Goal: Entertainment & Leisure: Browse casually

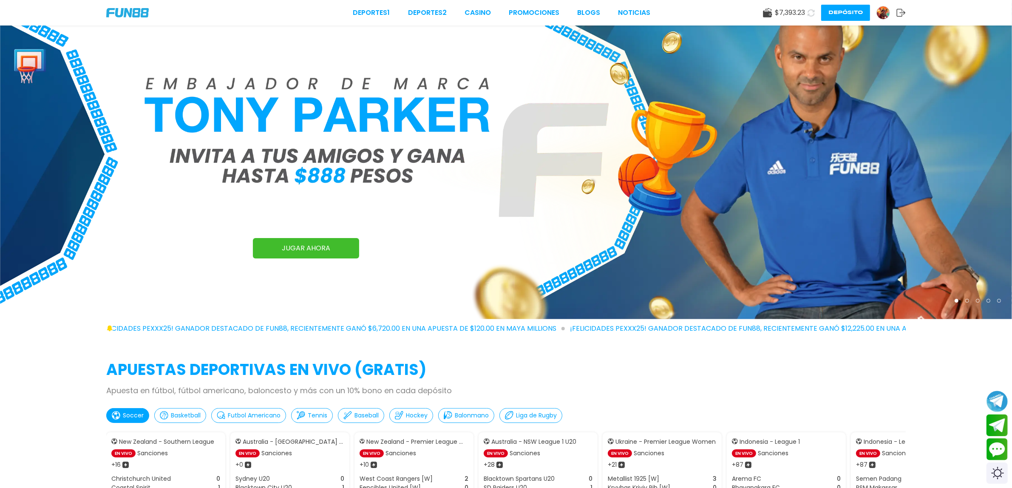
scroll to position [53, 0]
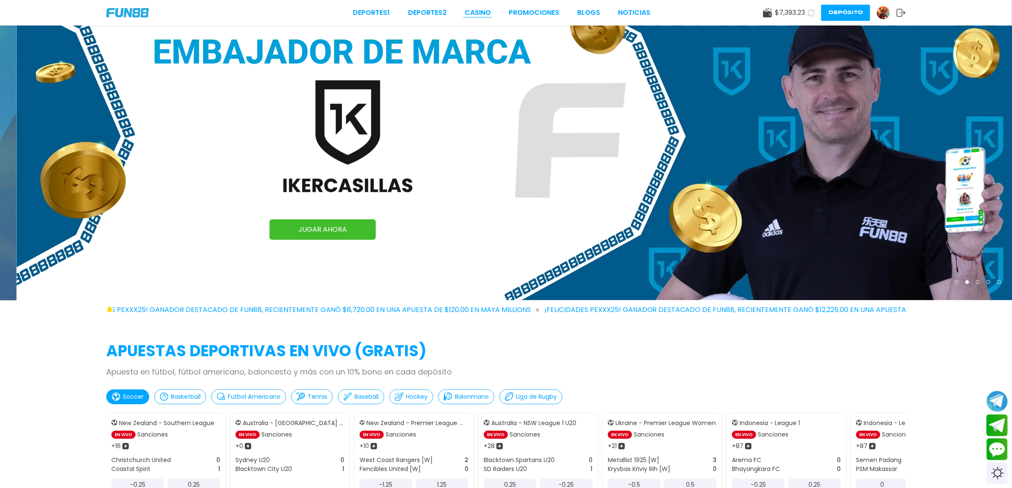
click at [489, 12] on link "CASINO" at bounding box center [478, 13] width 26 height 10
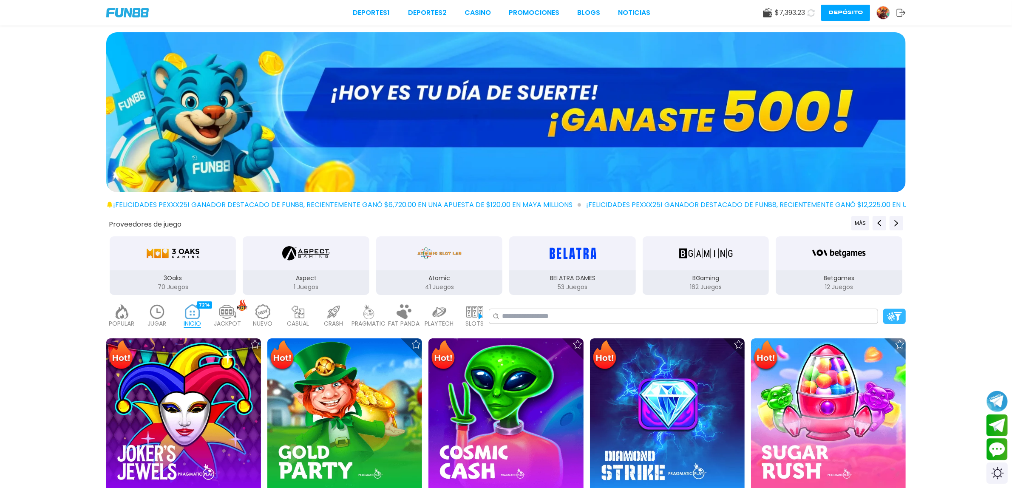
click at [897, 313] on img at bounding box center [894, 316] width 15 height 9
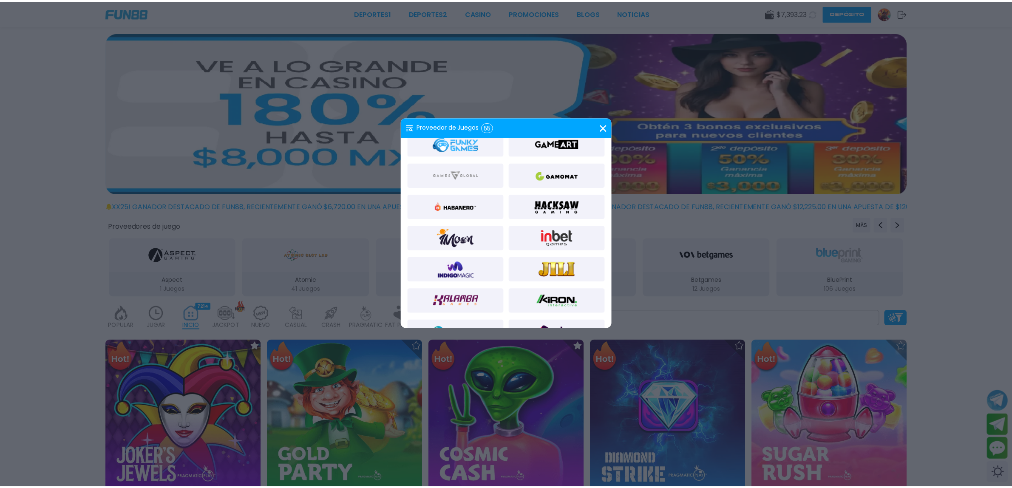
scroll to position [266, 0]
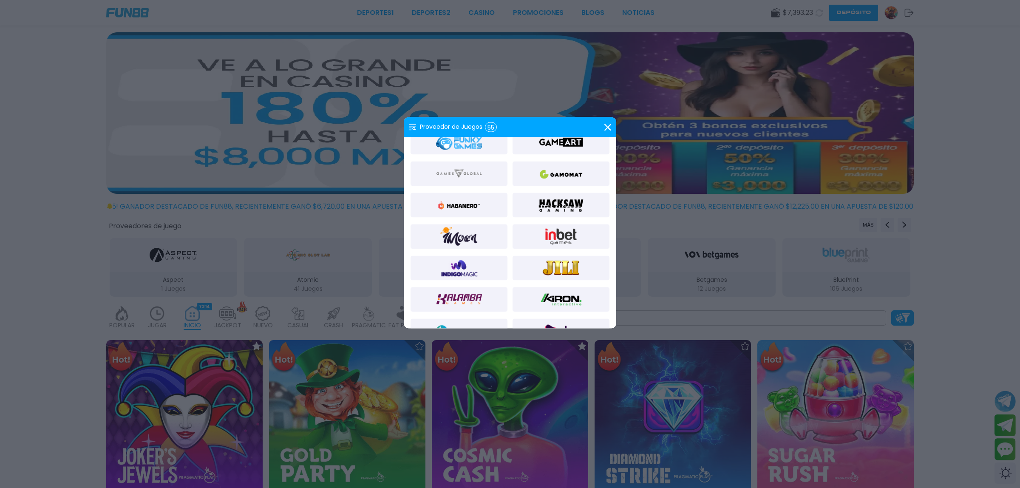
click at [568, 198] on img at bounding box center [561, 205] width 46 height 20
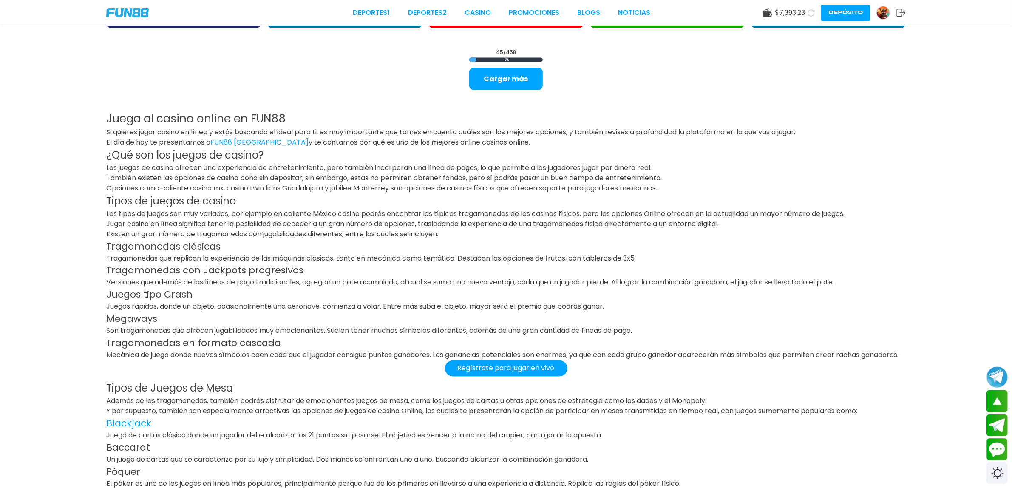
scroll to position [1696, 0]
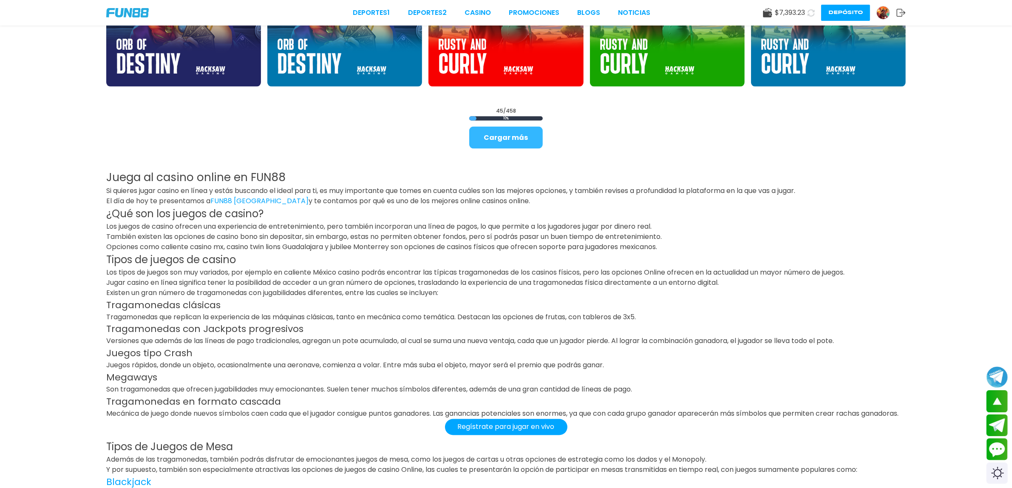
click at [528, 134] on button "Cargar más" at bounding box center [506, 138] width 74 height 22
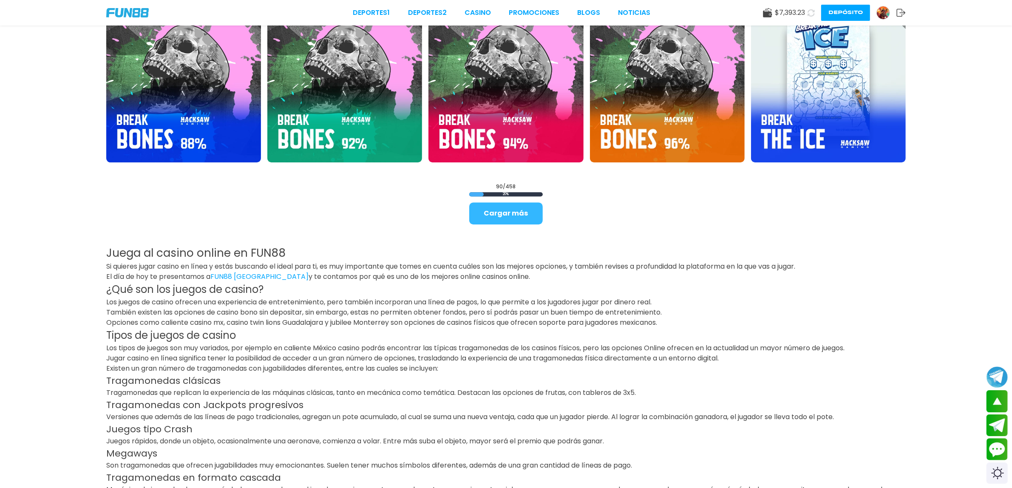
click at [517, 204] on button "Cargar más" at bounding box center [506, 213] width 74 height 22
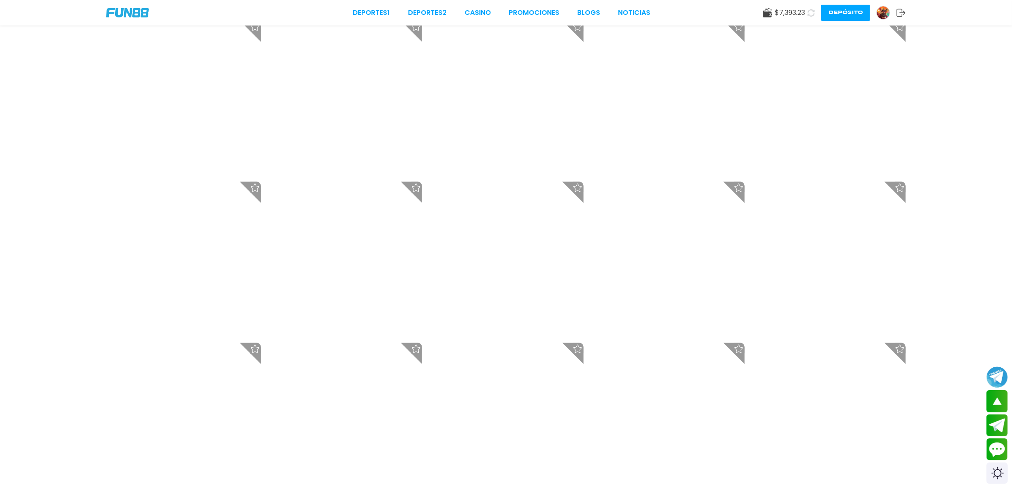
scroll to position [3072, 0]
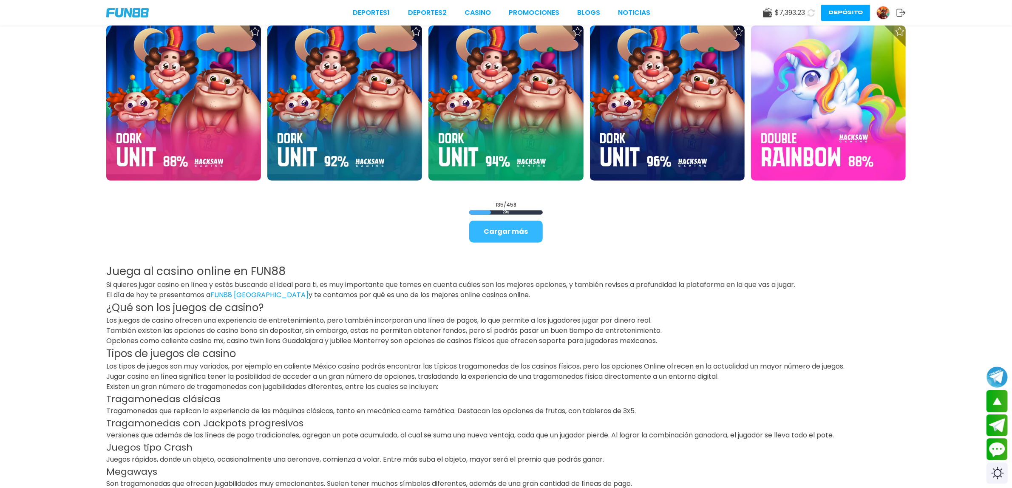
click at [519, 222] on button "Cargar más" at bounding box center [506, 232] width 74 height 22
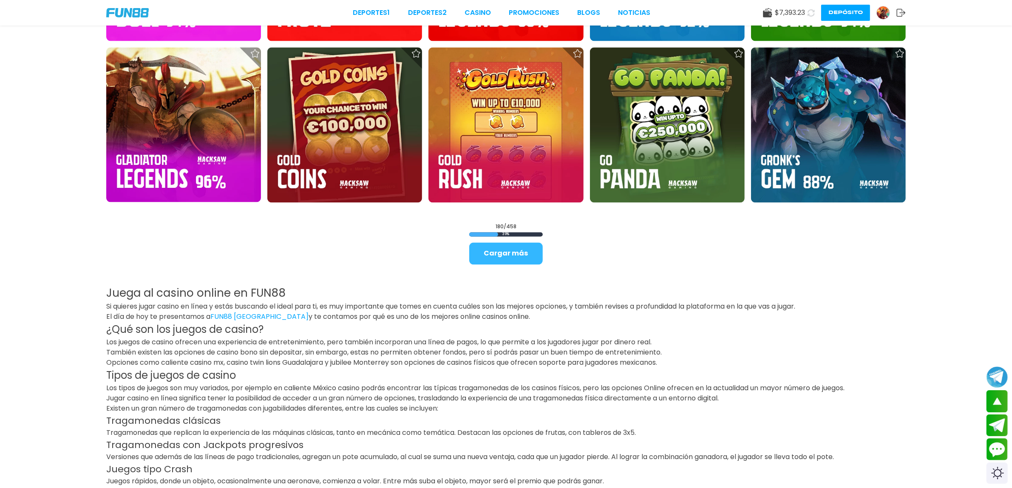
click at [525, 253] on button "Cargar más" at bounding box center [506, 254] width 74 height 22
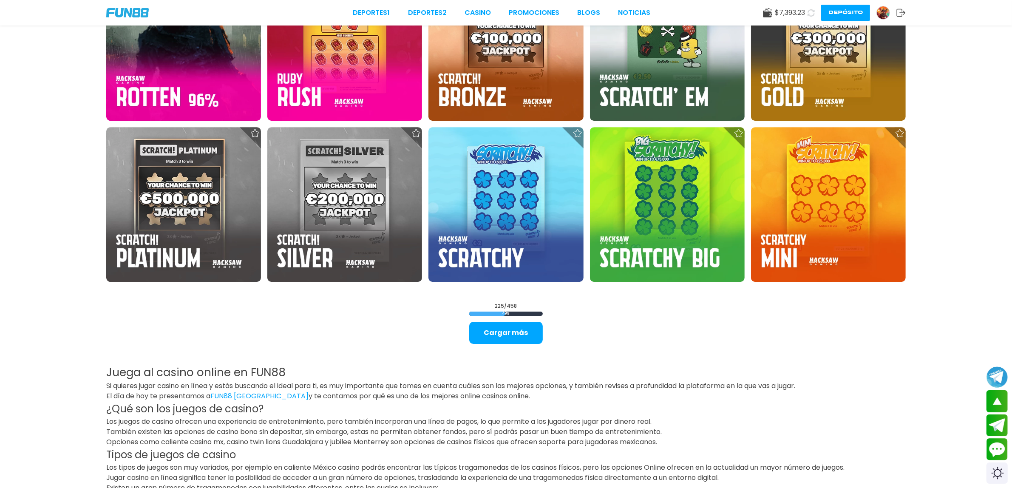
click at [515, 329] on button "Cargar más" at bounding box center [506, 333] width 74 height 22
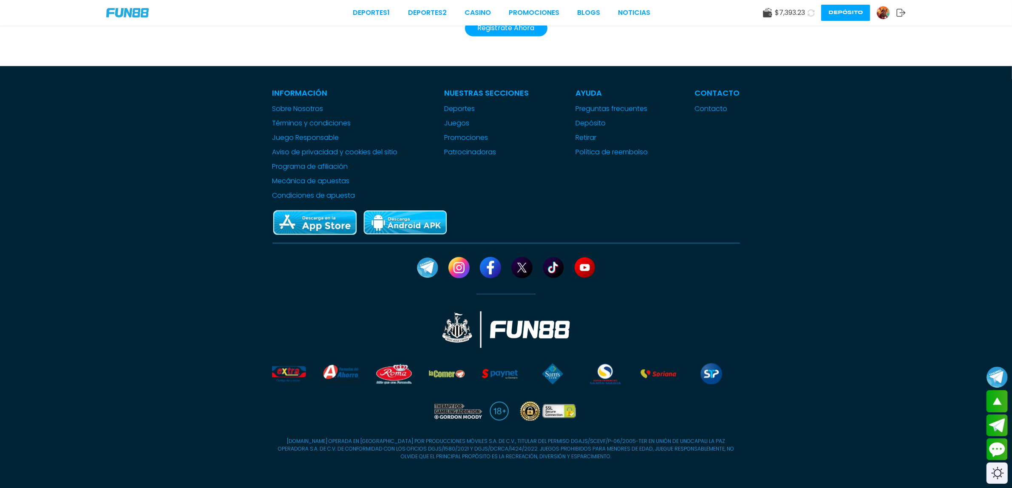
scroll to position [7305, 0]
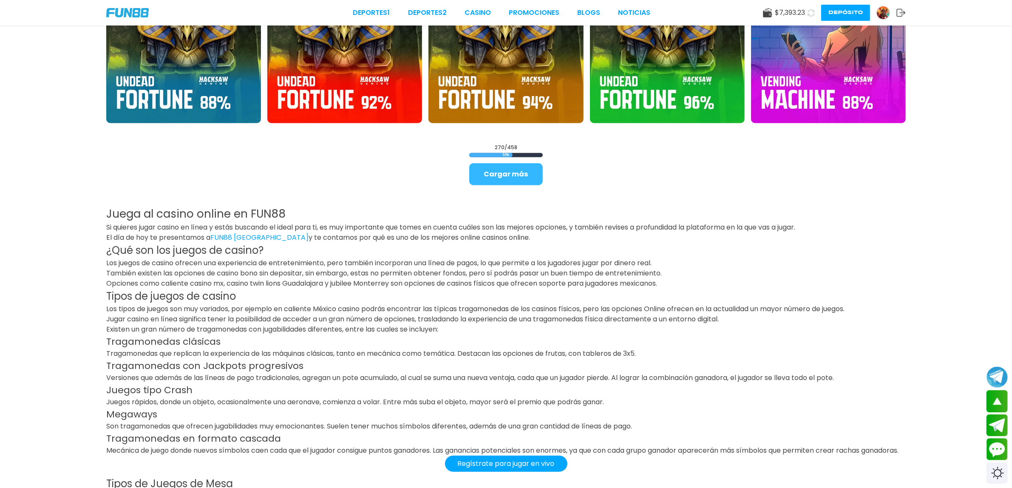
click at [531, 177] on button "Cargar más" at bounding box center [506, 174] width 74 height 22
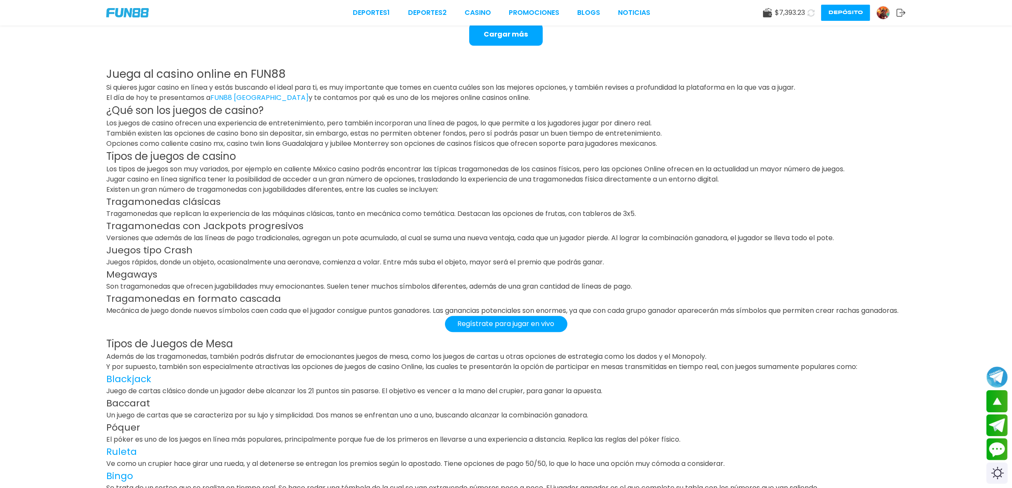
scroll to position [10321, 0]
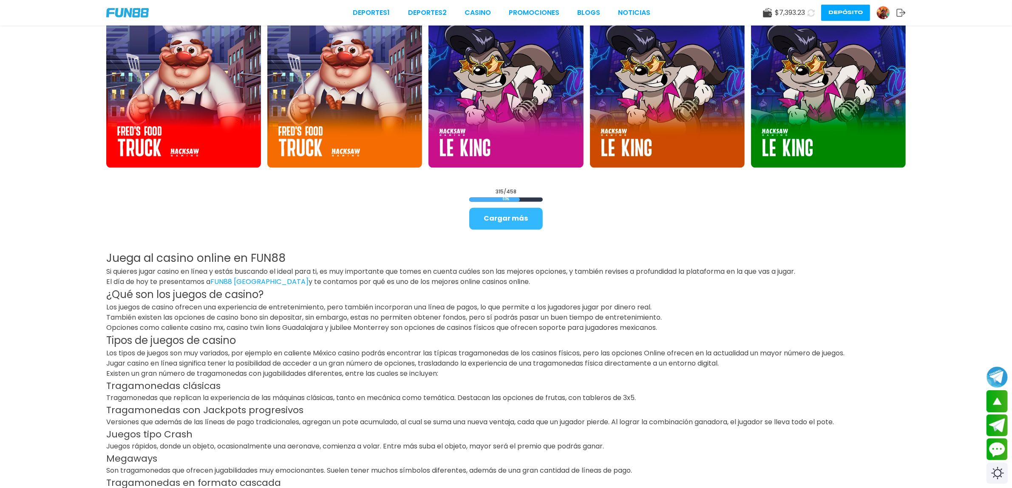
click at [515, 217] on button "Cargar más" at bounding box center [506, 218] width 74 height 22
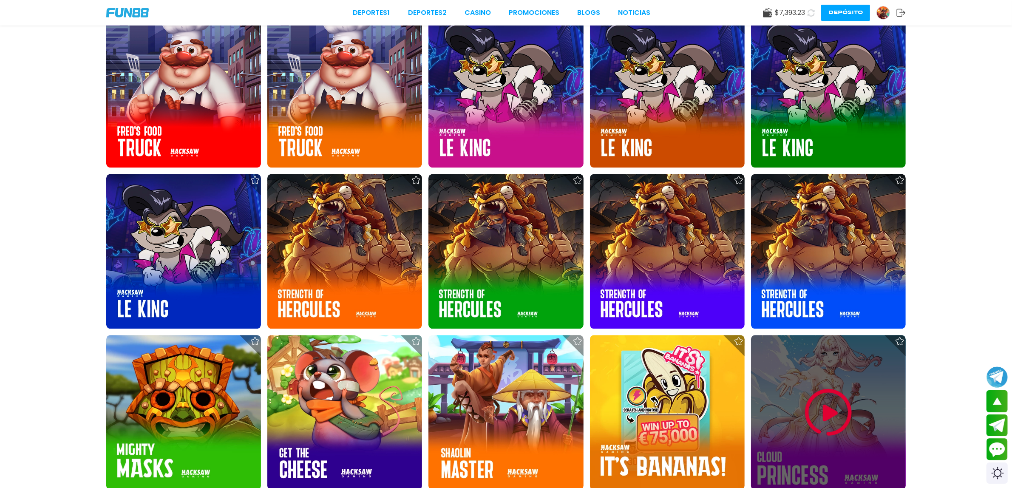
click at [812, 428] on img at bounding box center [828, 412] width 51 height 51
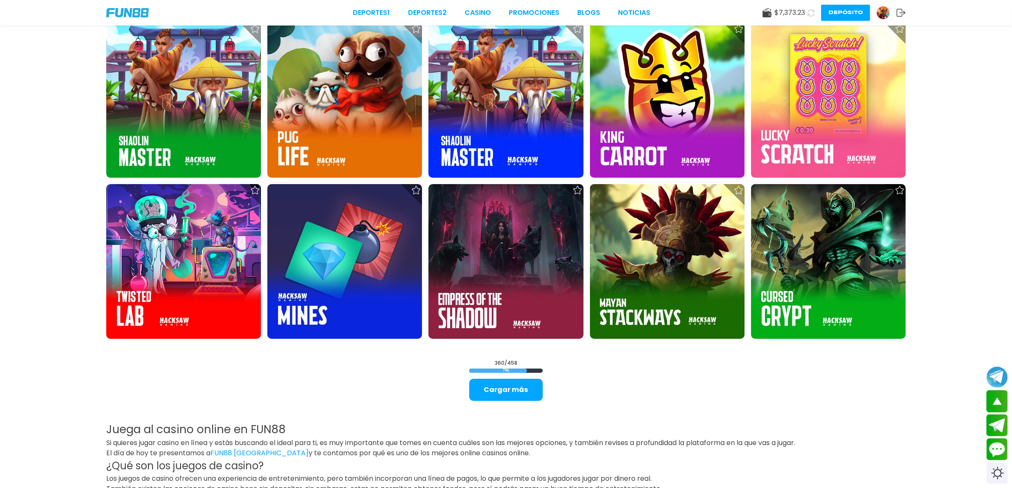
scroll to position [11660, 0]
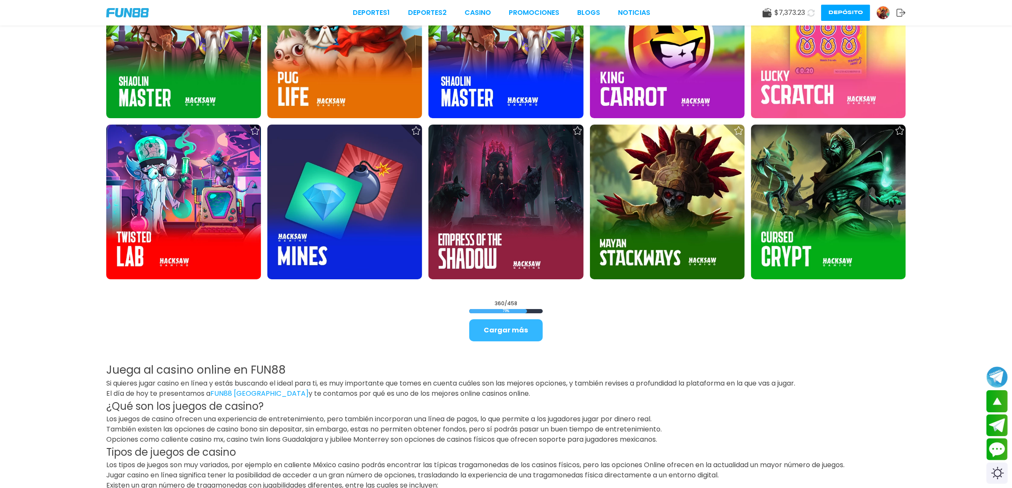
click at [525, 334] on button "Cargar más" at bounding box center [506, 330] width 74 height 22
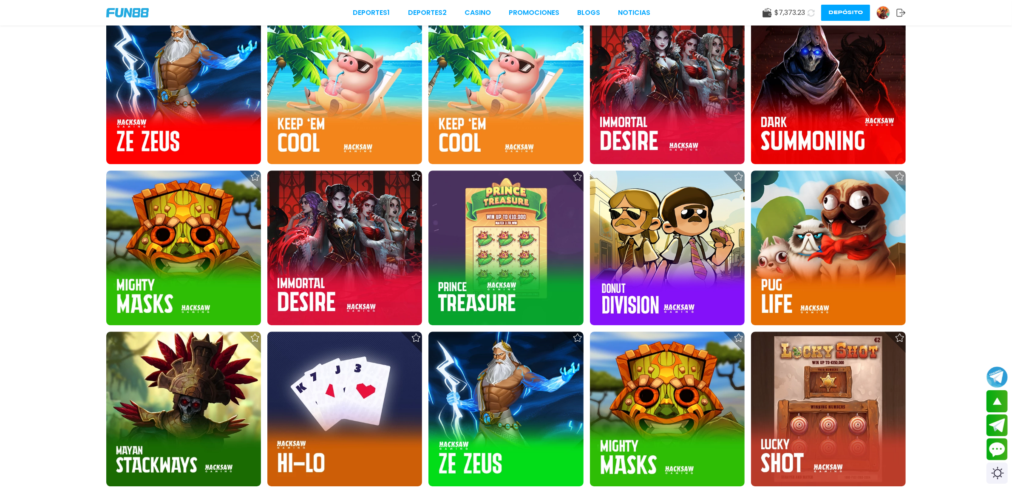
scroll to position [10863, 0]
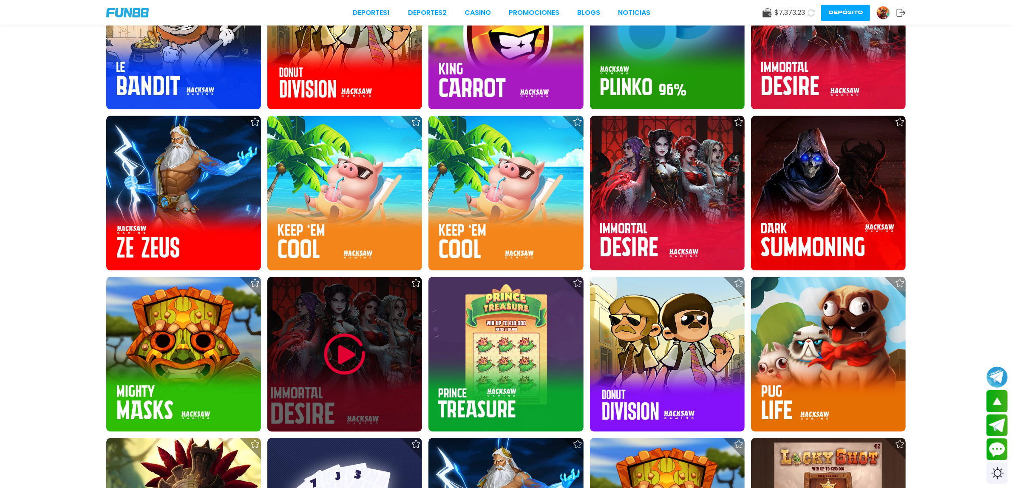
click at [328, 315] on div at bounding box center [344, 354] width 155 height 155
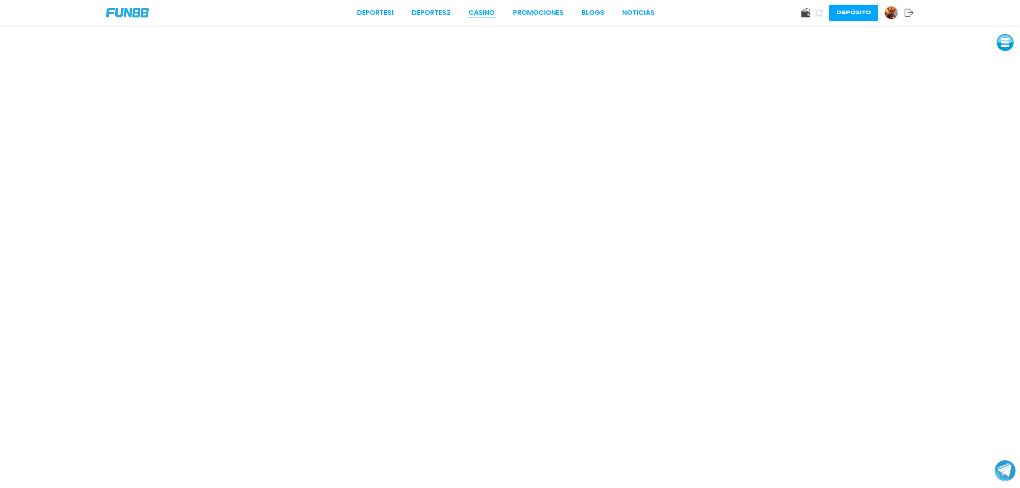
click at [491, 8] on link "CASINO" at bounding box center [481, 13] width 26 height 10
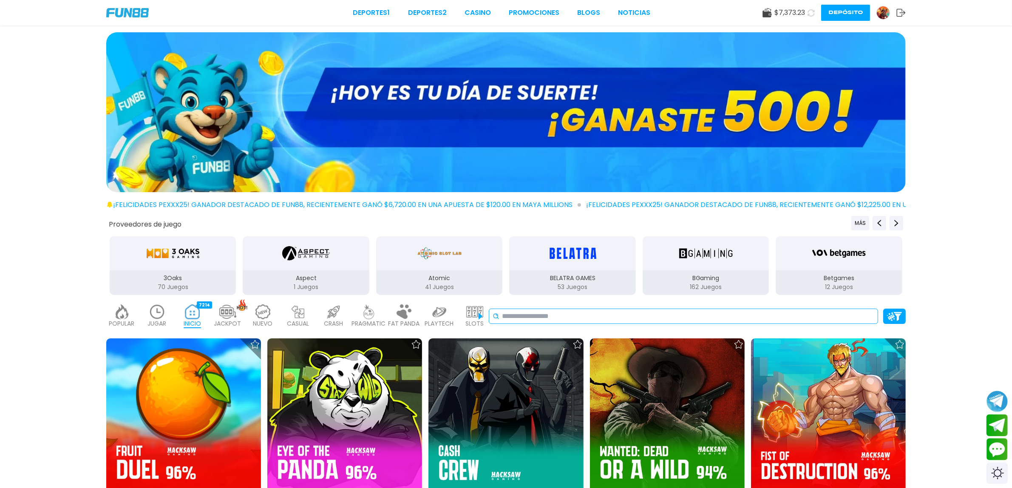
click at [859, 312] on input at bounding box center [689, 316] width 372 height 10
click at [190, 315] on img at bounding box center [192, 311] width 17 height 15
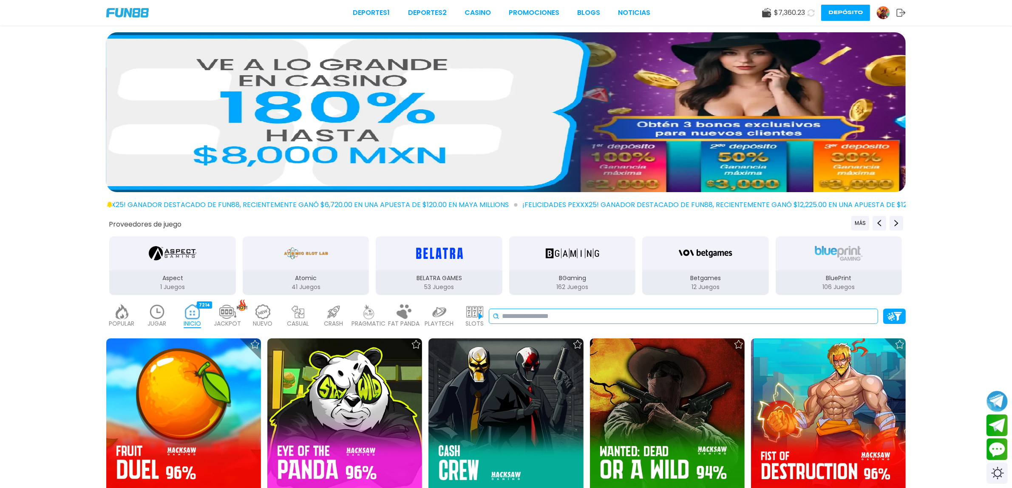
click at [523, 316] on input at bounding box center [689, 316] width 372 height 10
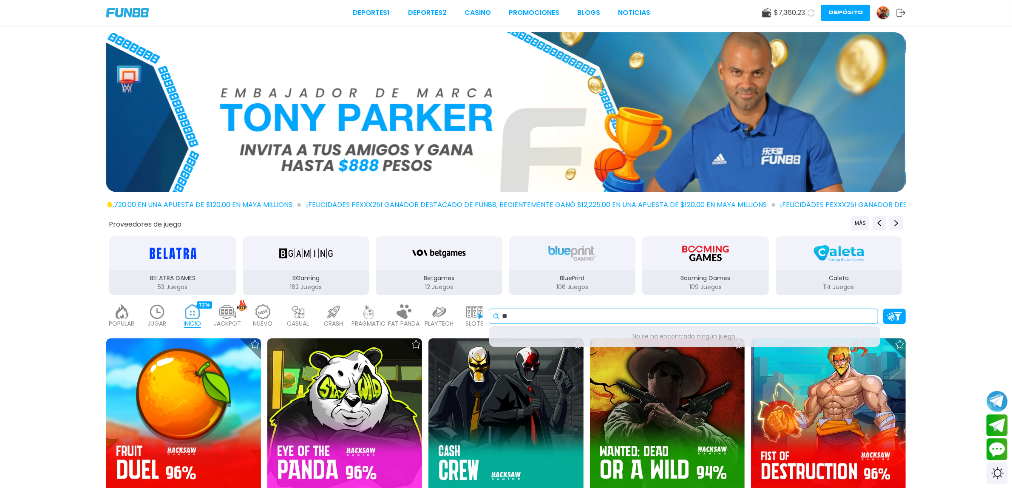
type input "*"
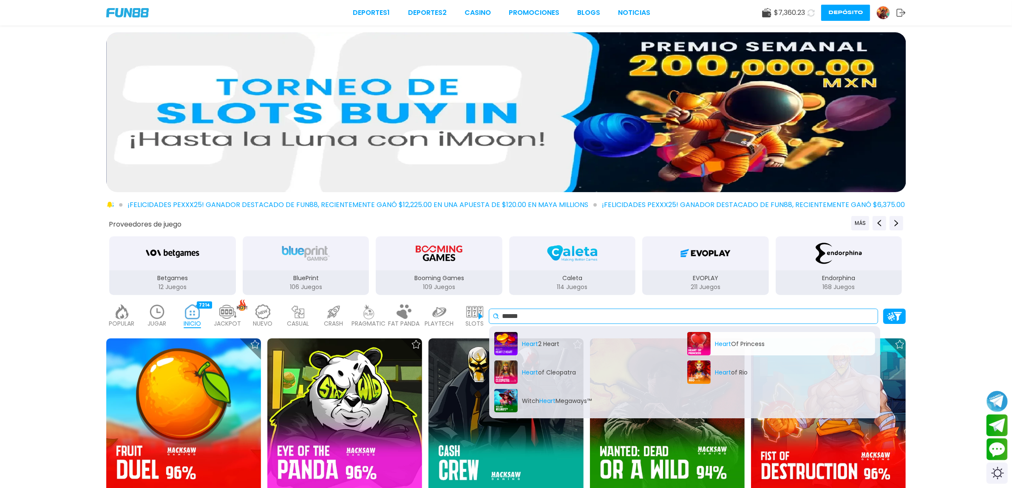
type input "*****"
click at [748, 352] on div "Heart Of Princess" at bounding box center [781, 343] width 188 height 23
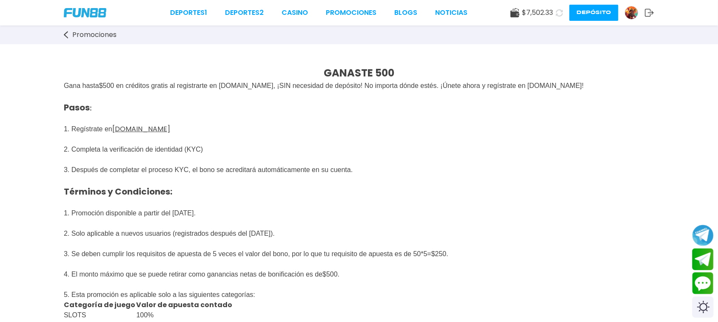
click at [625, 14] on img at bounding box center [631, 12] width 13 height 13
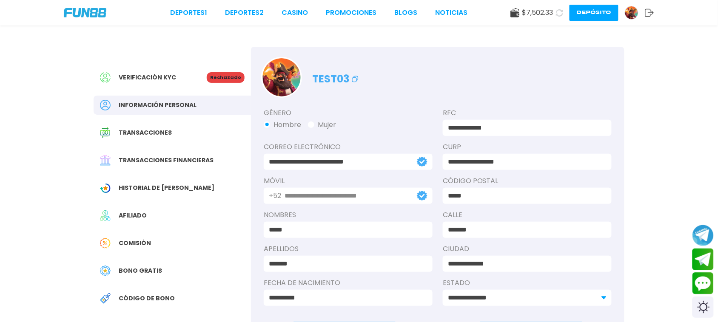
click at [179, 161] on span "Transacciones financieras" at bounding box center [166, 160] width 95 height 9
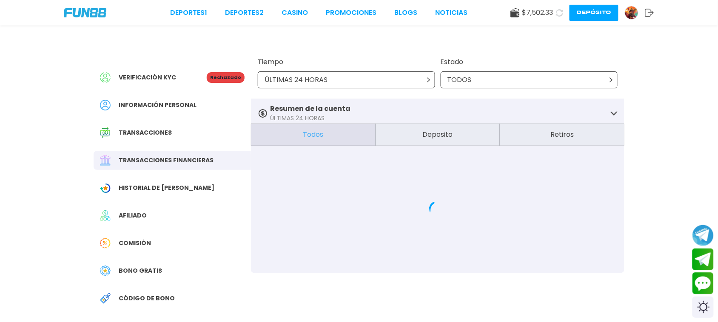
click at [173, 133] on div "Transacciones" at bounding box center [172, 132] width 157 height 19
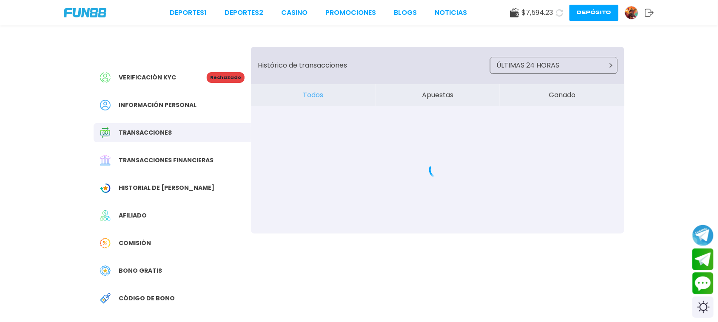
click at [445, 101] on button "Apuestas" at bounding box center [437, 95] width 125 height 22
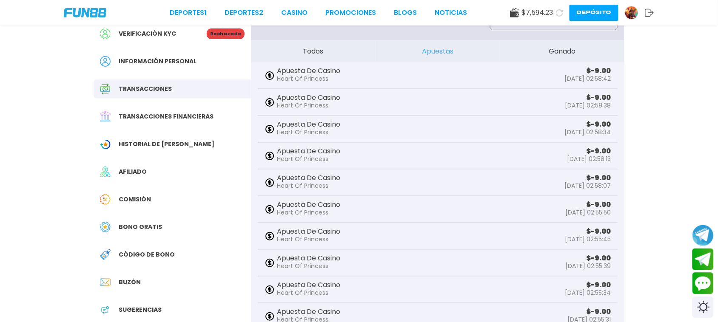
scroll to position [106, 0]
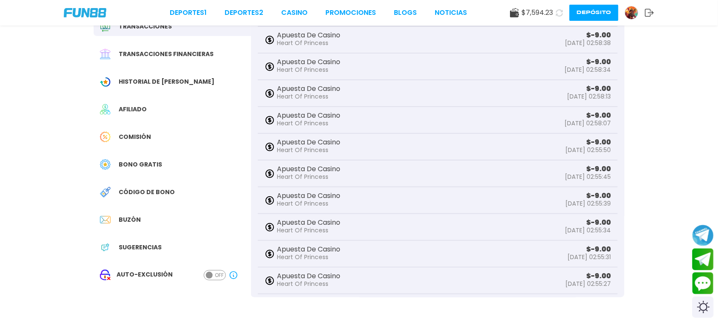
click at [156, 243] on span "Sugerencias" at bounding box center [140, 247] width 43 height 9
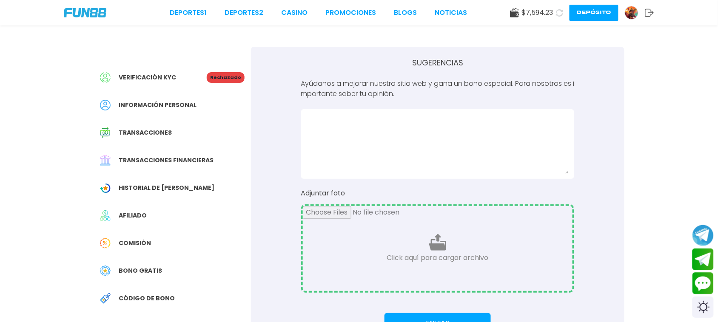
scroll to position [53, 0]
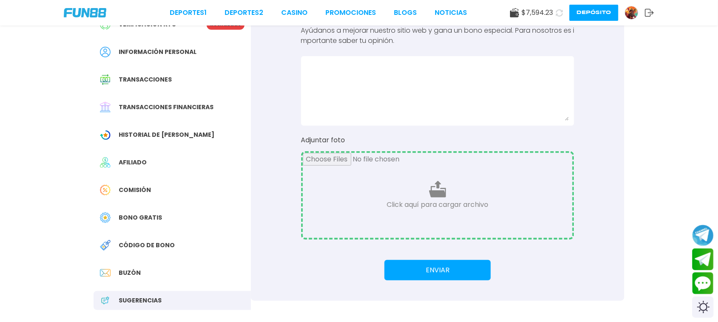
click at [642, 116] on div "Verificación KYC Rechazado Información personal Transacciones Transacciones fin…" at bounding box center [359, 157] width 718 height 421
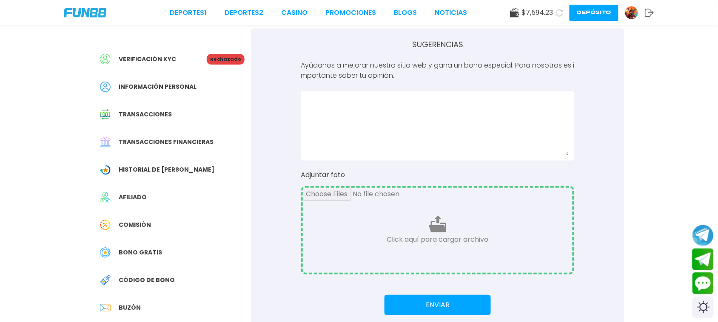
scroll to position [0, 0]
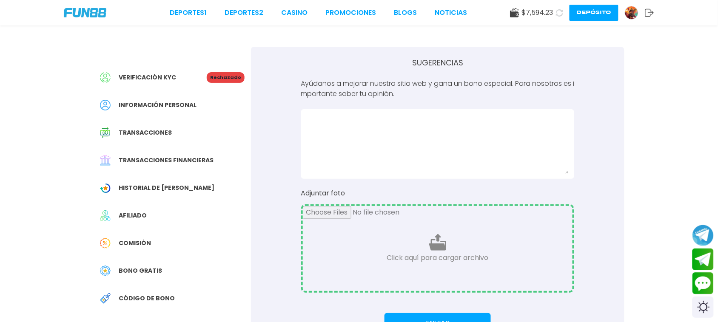
click at [73, 14] on img at bounding box center [85, 12] width 43 height 9
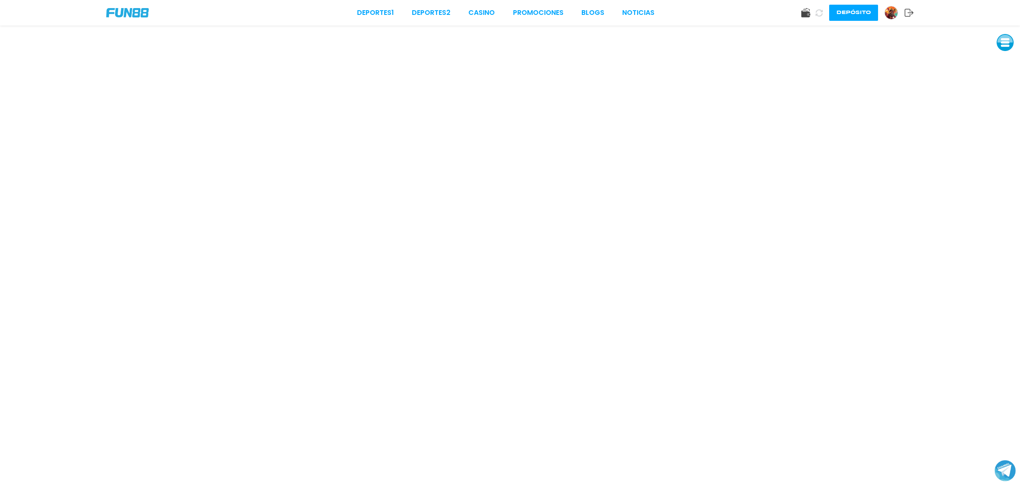
click at [489, 6] on div "Deportes 1 Deportes 2 CASINO Promociones BLOGS NOTICIAS Depósito" at bounding box center [510, 13] width 1020 height 26
click at [490, 10] on link "CASINO" at bounding box center [481, 13] width 26 height 10
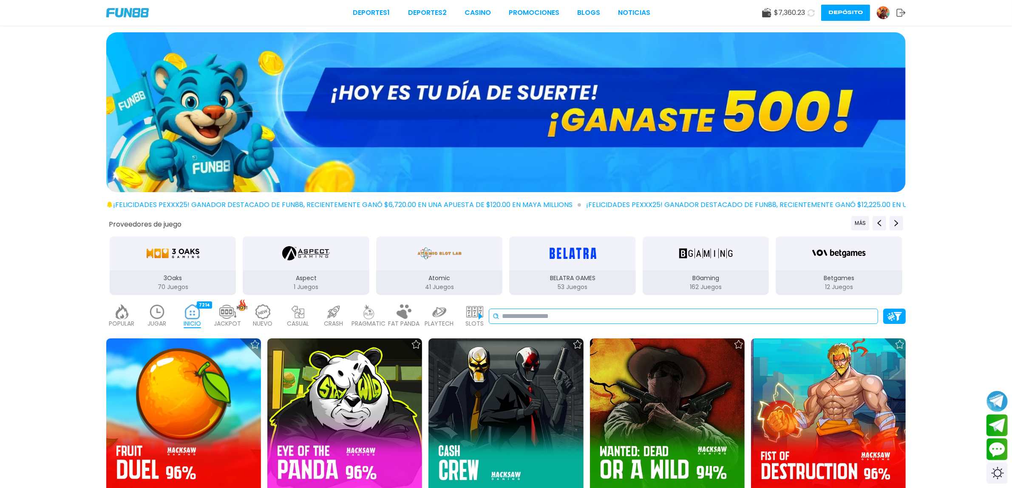
click at [810, 316] on input at bounding box center [689, 316] width 372 height 10
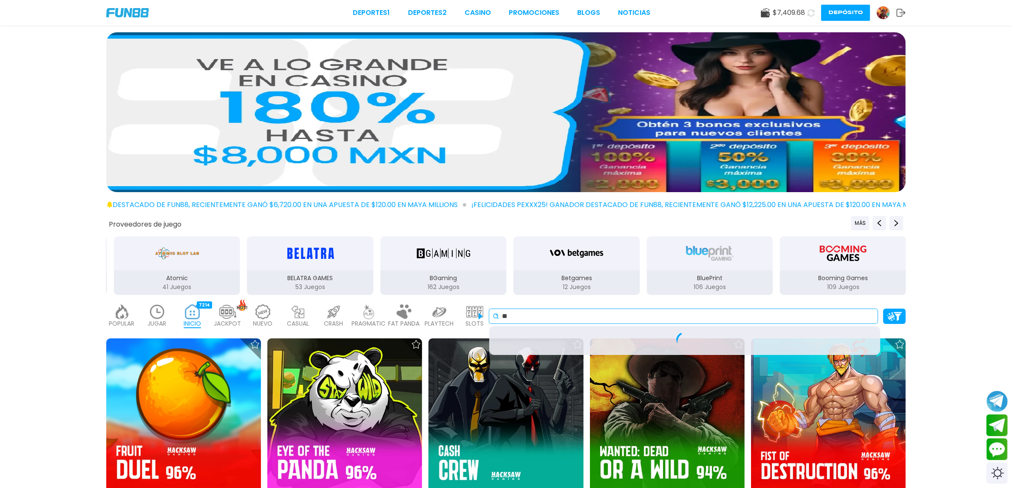
type input "*"
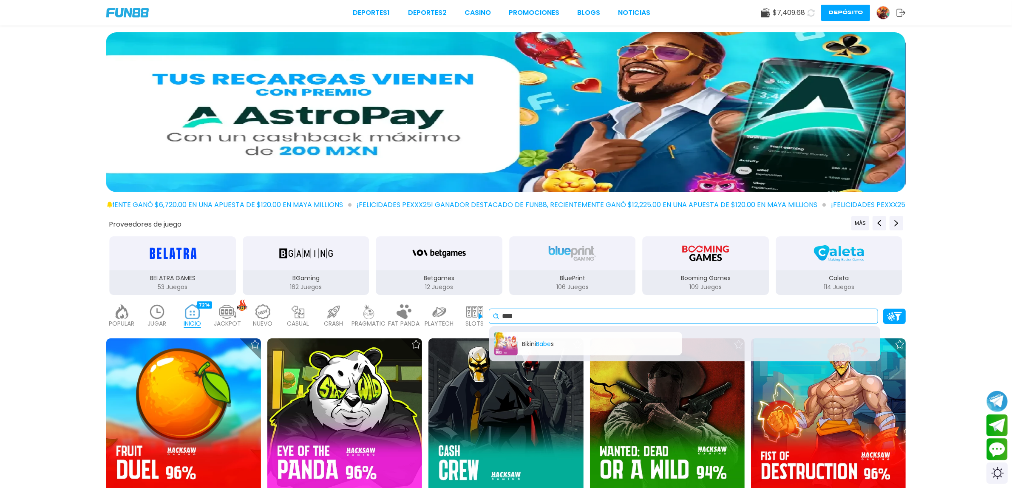
type input "****"
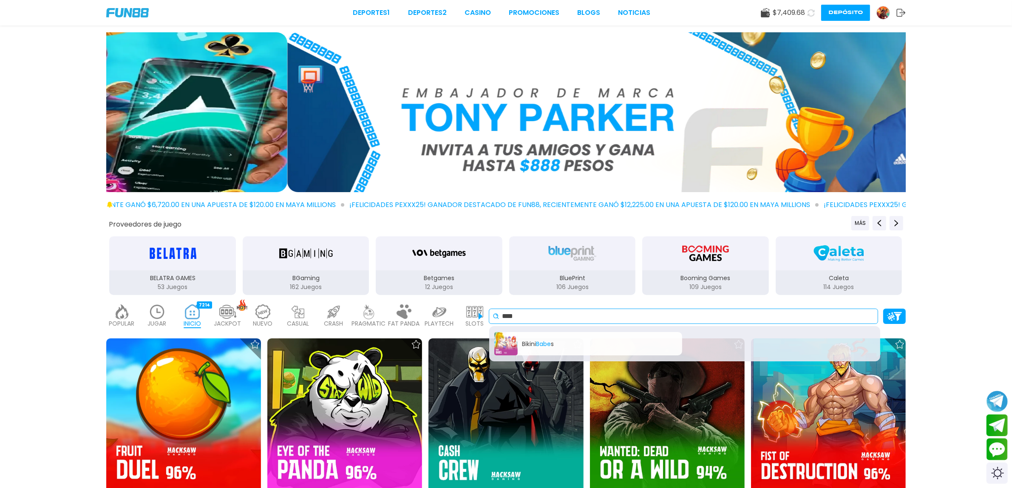
click at [542, 336] on div "Bikini Babe s" at bounding box center [588, 343] width 188 height 23
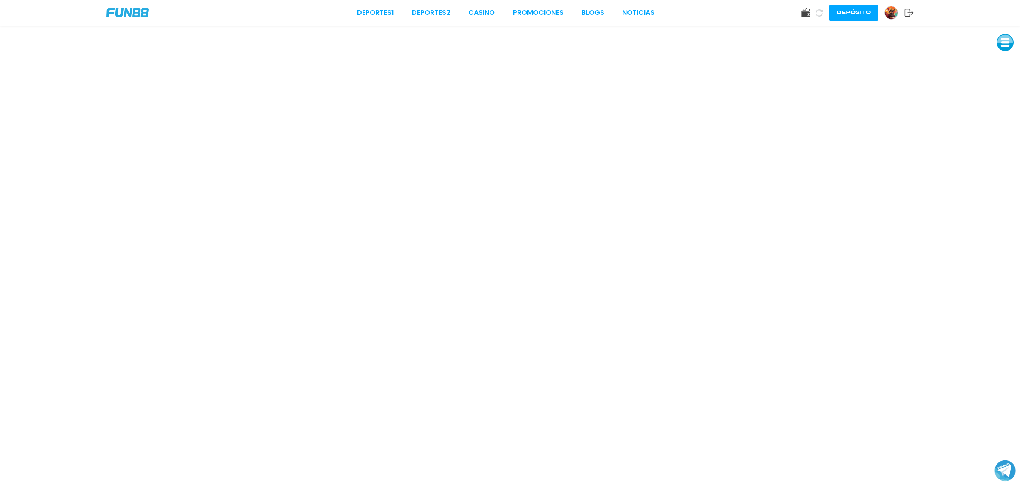
click at [486, 6] on div "Deportes 1 Deportes 2 CASINO Promociones BLOGS NOTICIAS Depósito" at bounding box center [510, 13] width 1020 height 26
click at [485, 11] on link "CASINO" at bounding box center [481, 13] width 26 height 10
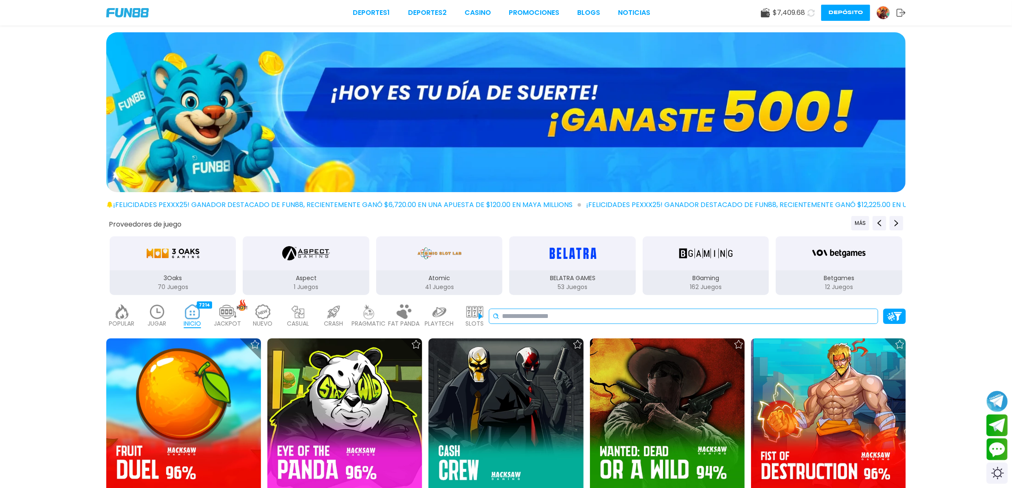
click at [704, 320] on input at bounding box center [689, 316] width 372 height 10
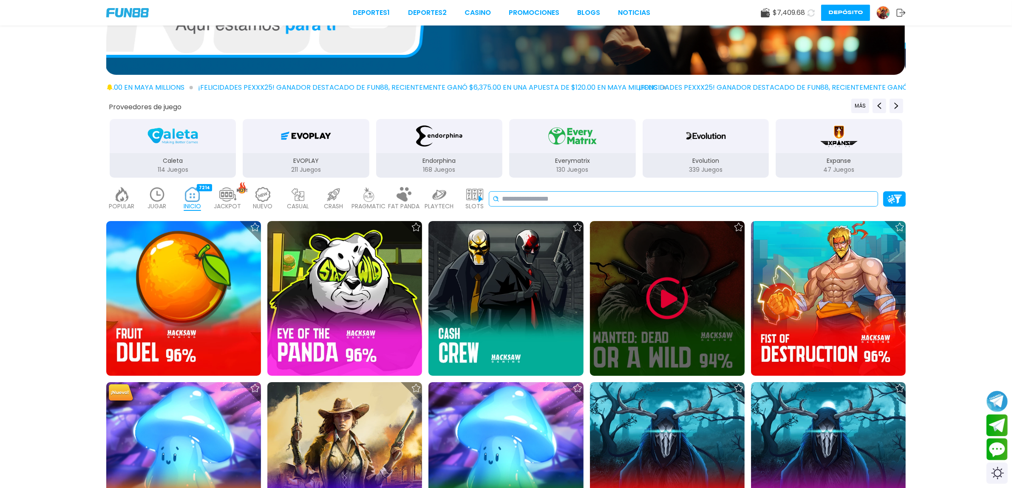
scroll to position [159, 0]
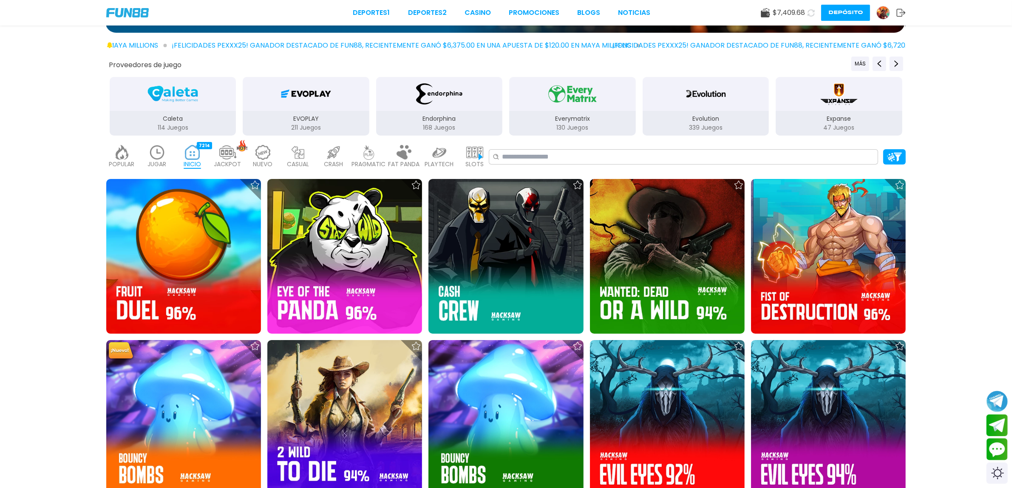
click at [193, 166] on p "INICIO" at bounding box center [192, 164] width 17 height 9
